Goal: Task Accomplishment & Management: Manage account settings

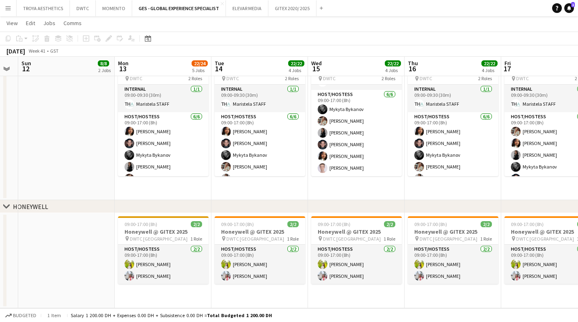
scroll to position [420, 0]
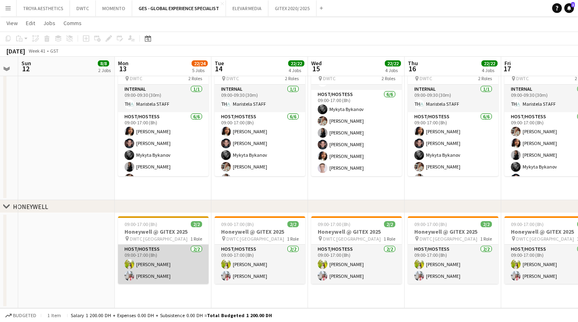
click at [147, 277] on app-card-role "Host/Hostess [DATE] 09:00-17:00 (8h) Naya Talas [PERSON_NAME]" at bounding box center [163, 263] width 91 height 39
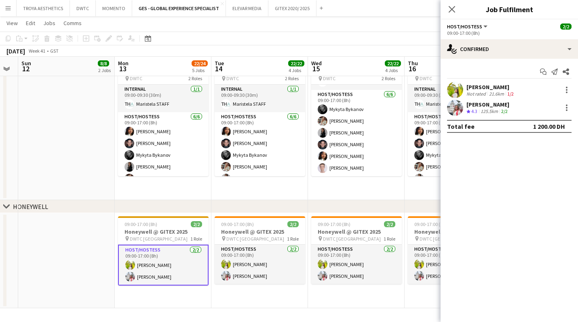
click at [494, 102] on div "[PERSON_NAME]" at bounding box center [488, 104] width 43 height 7
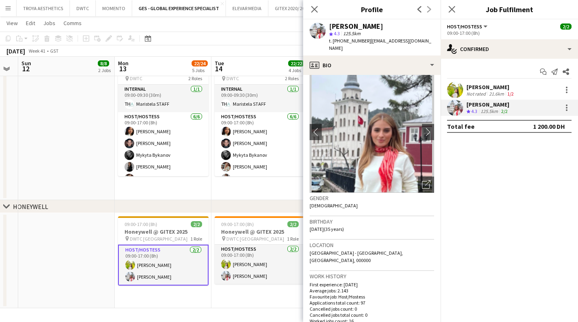
scroll to position [10, 0]
click at [430, 128] on app-icon "chevron-right" at bounding box center [428, 132] width 13 height 8
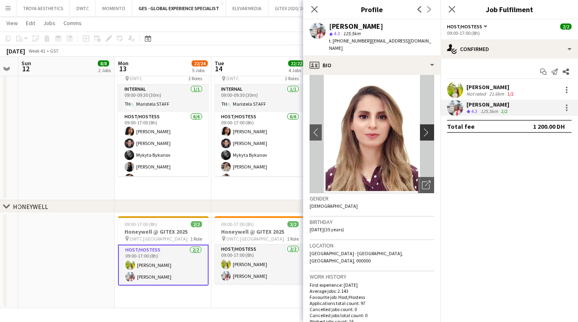
click at [429, 128] on app-icon "chevron-right" at bounding box center [428, 132] width 13 height 8
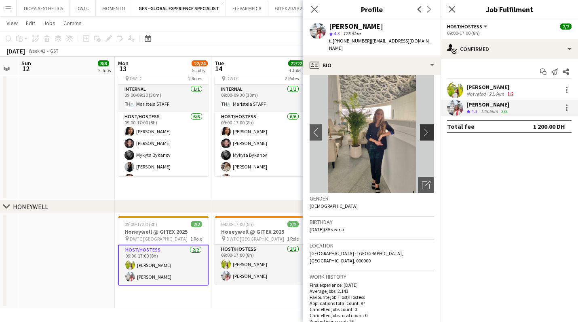
click at [429, 128] on app-icon "chevron-right" at bounding box center [428, 132] width 13 height 8
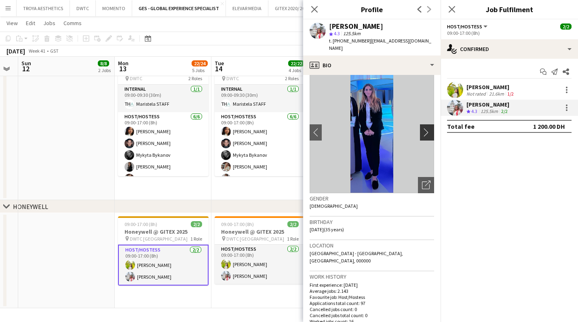
click at [429, 128] on app-icon "chevron-right" at bounding box center [428, 132] width 13 height 8
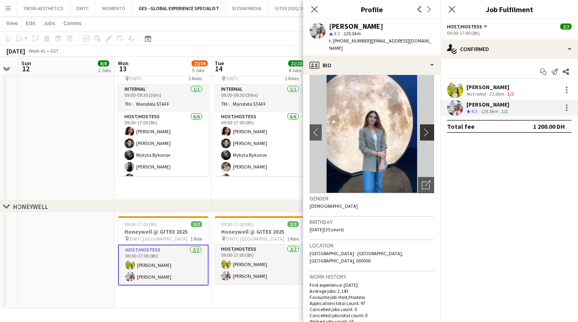
click at [429, 128] on app-icon "chevron-right" at bounding box center [428, 132] width 13 height 8
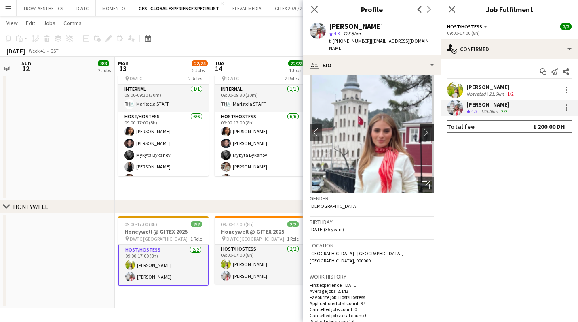
click at [429, 128] on app-icon "chevron-right" at bounding box center [428, 132] width 13 height 8
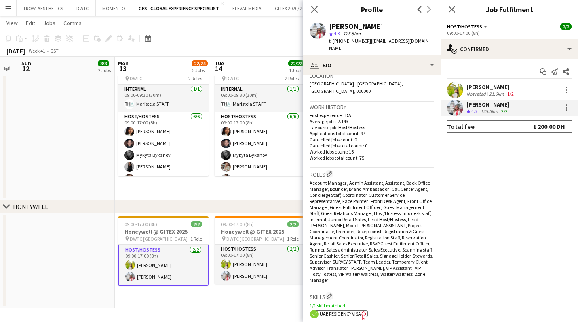
scroll to position [193, 0]
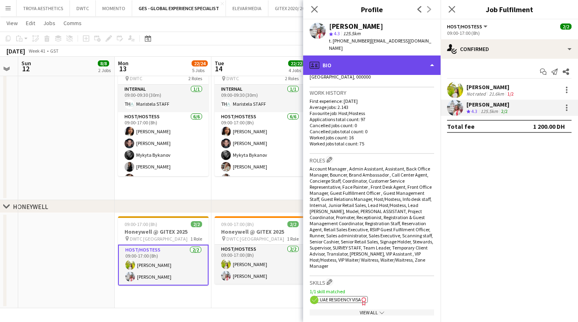
click at [382, 59] on div "profile Bio" at bounding box center [372, 64] width 138 height 19
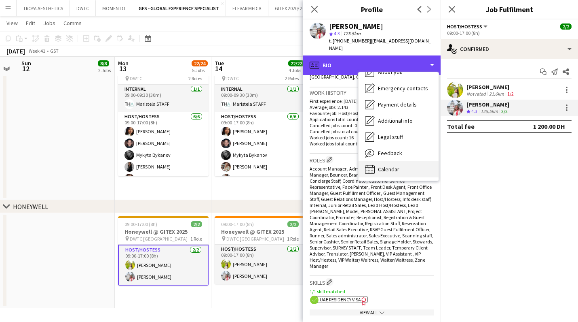
scroll to position [44, 0]
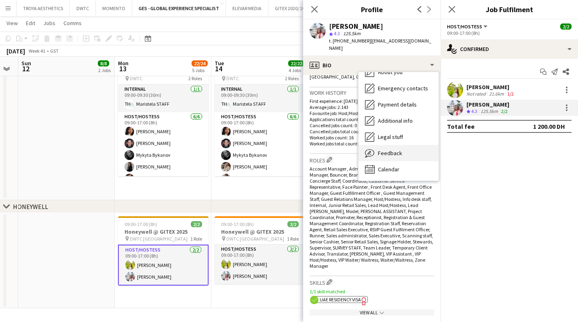
click at [397, 150] on div "Feedback Feedback" at bounding box center [399, 153] width 80 height 16
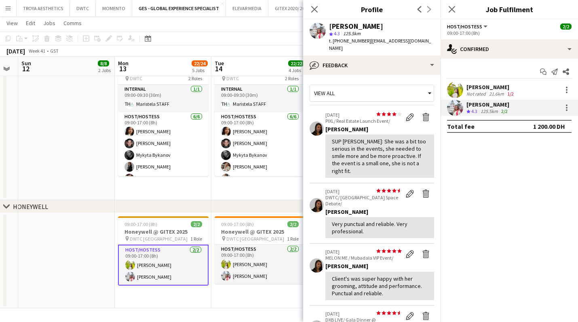
scroll to position [0, 0]
click at [314, 13] on icon "Close pop-in" at bounding box center [315, 9] width 8 height 8
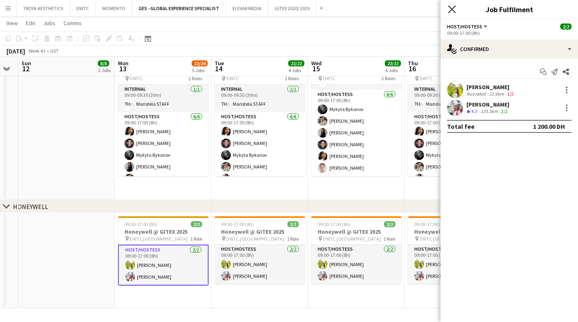
click at [449, 8] on icon "Close pop-in" at bounding box center [452, 9] width 8 height 8
